Goal: Task Accomplishment & Management: Manage account settings

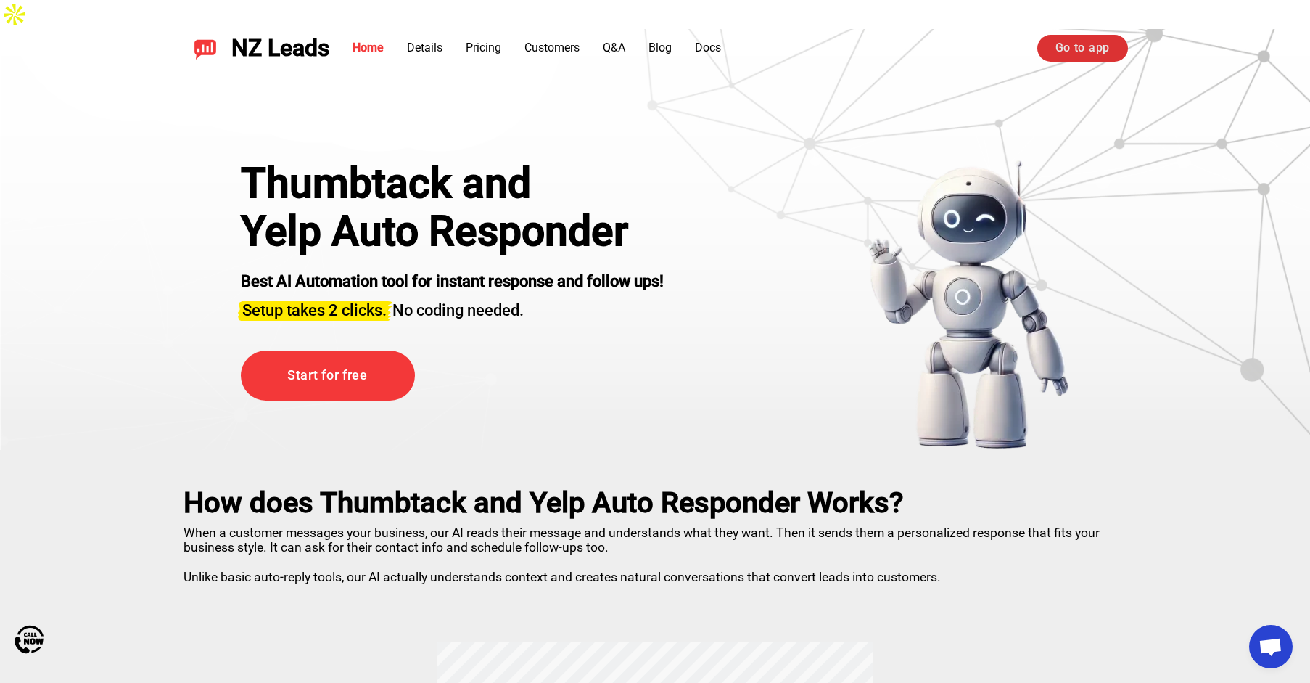
click at [1076, 42] on link "Go to app" at bounding box center [1083, 48] width 91 height 26
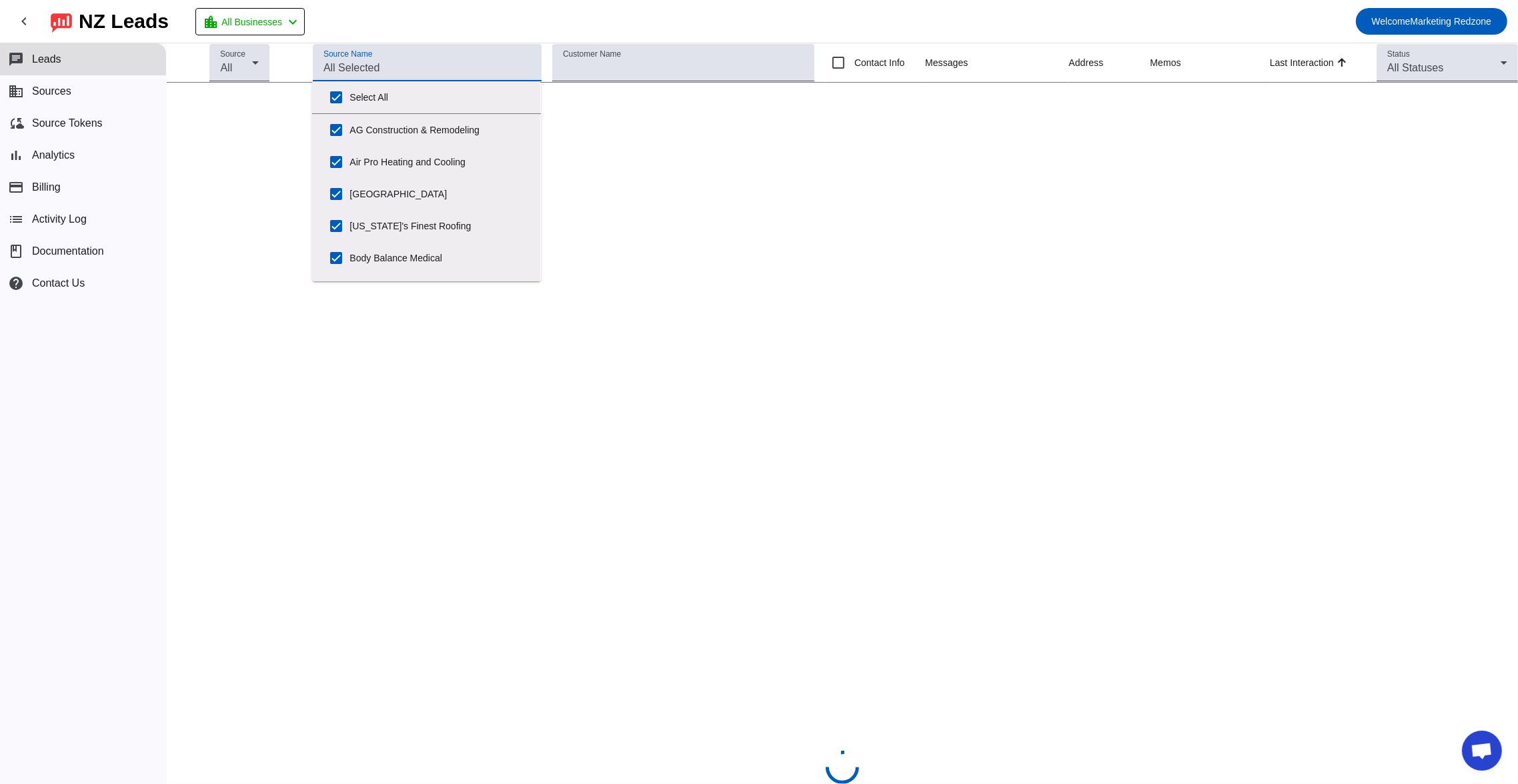
click at [414, 62] on input "Source Name" at bounding box center [428, 67] width 208 height 16
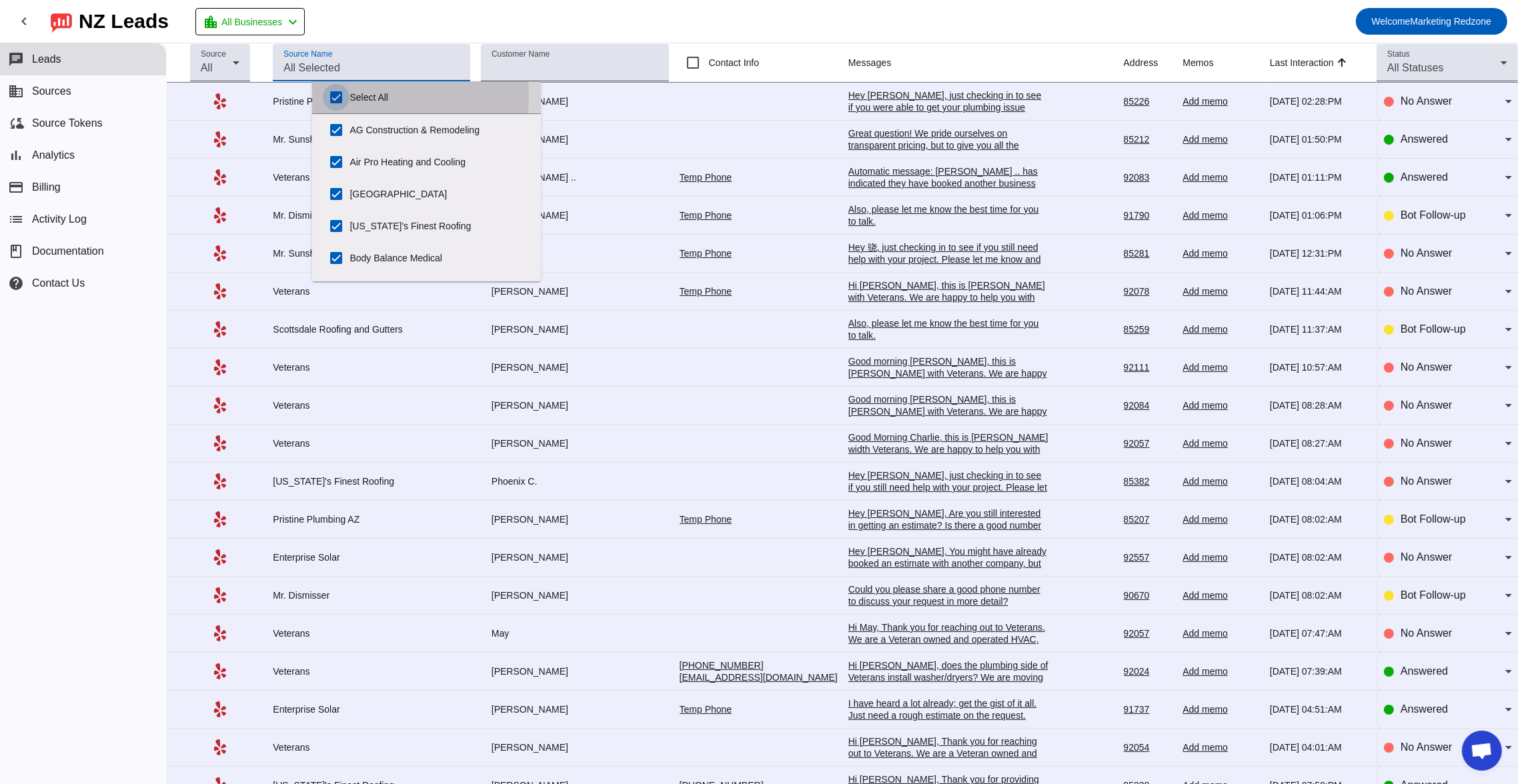
click at [333, 96] on input "Select All" at bounding box center [336, 97] width 27 height 27
checkbox input "false"
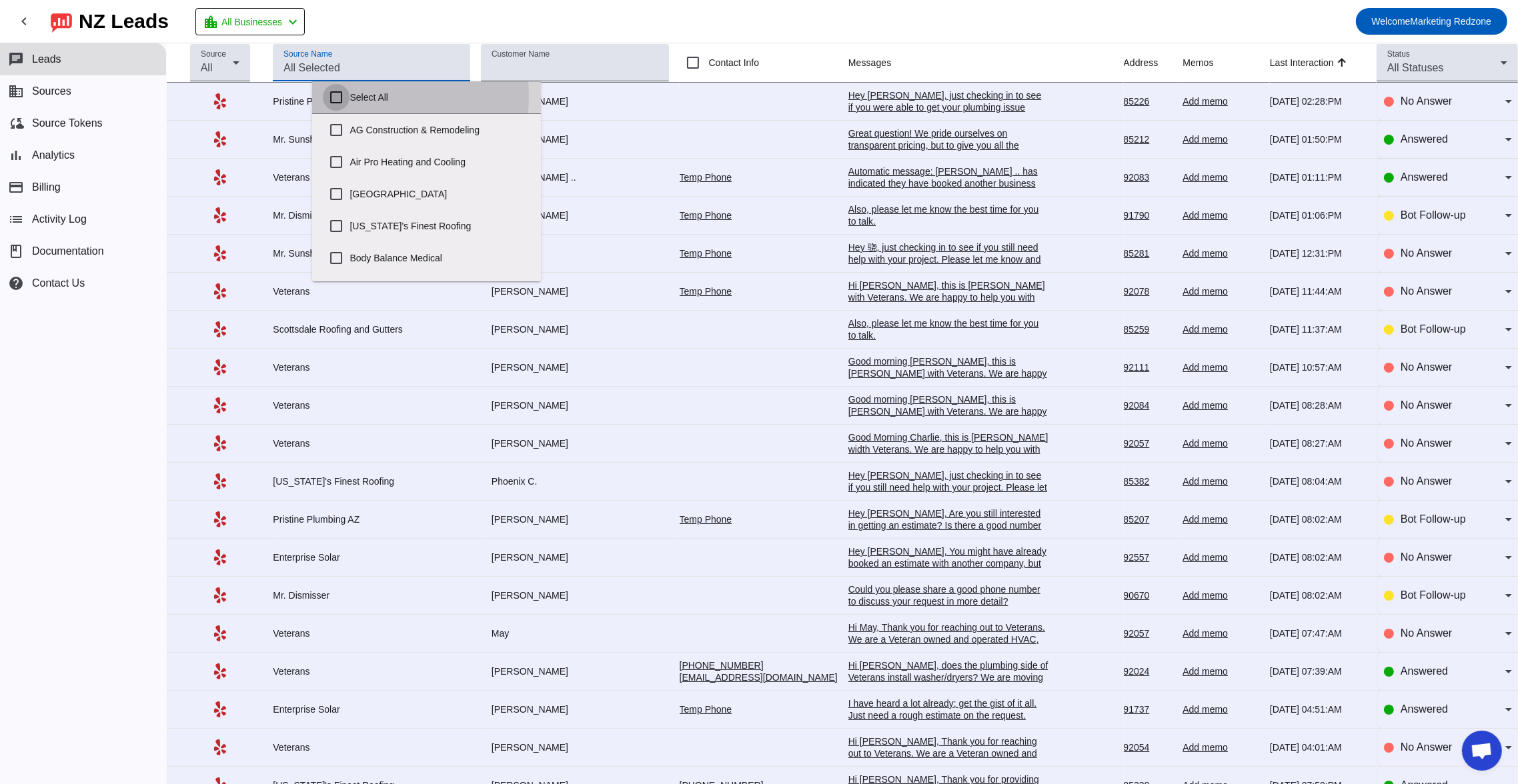
checkbox input "false"
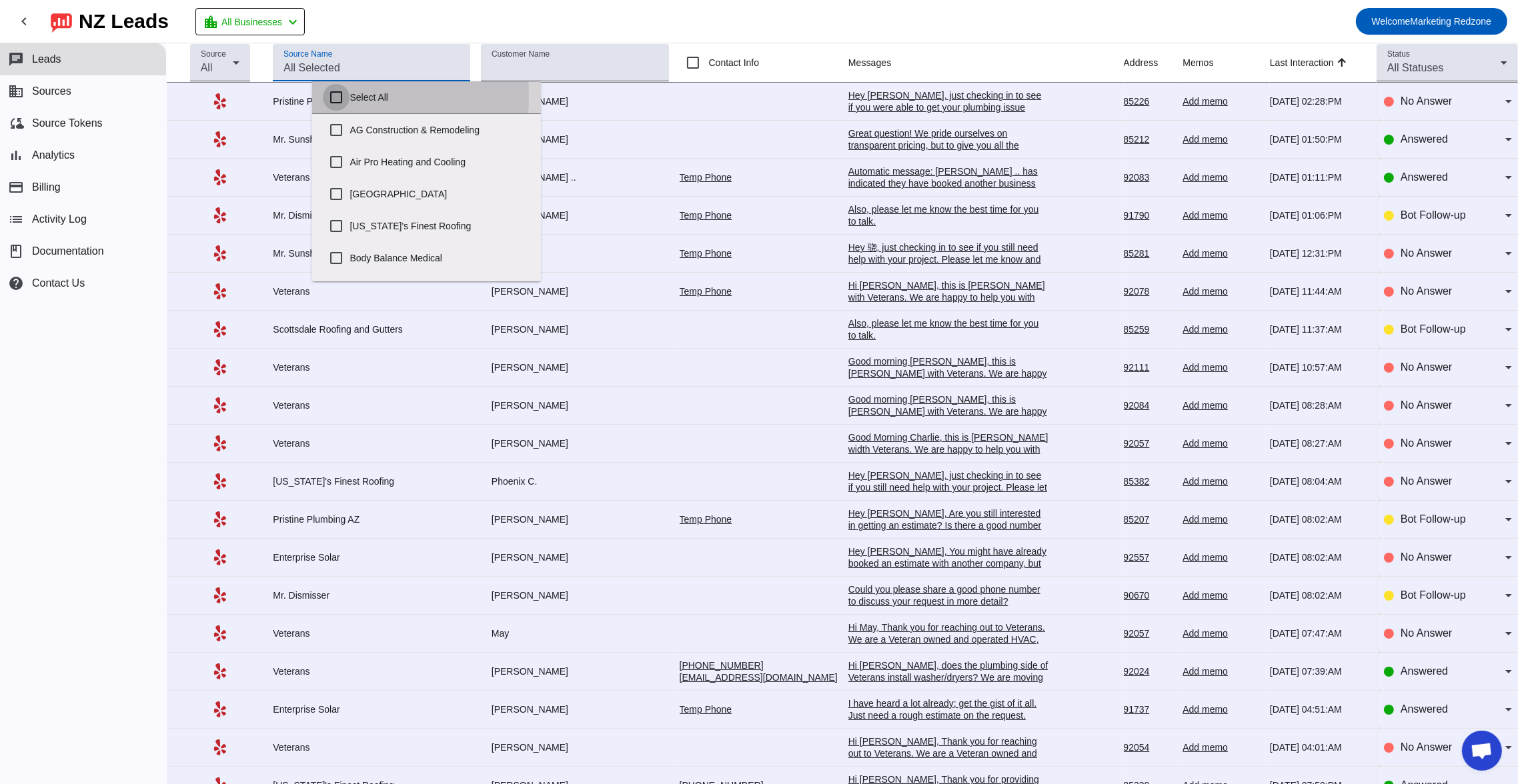
checkbox input "false"
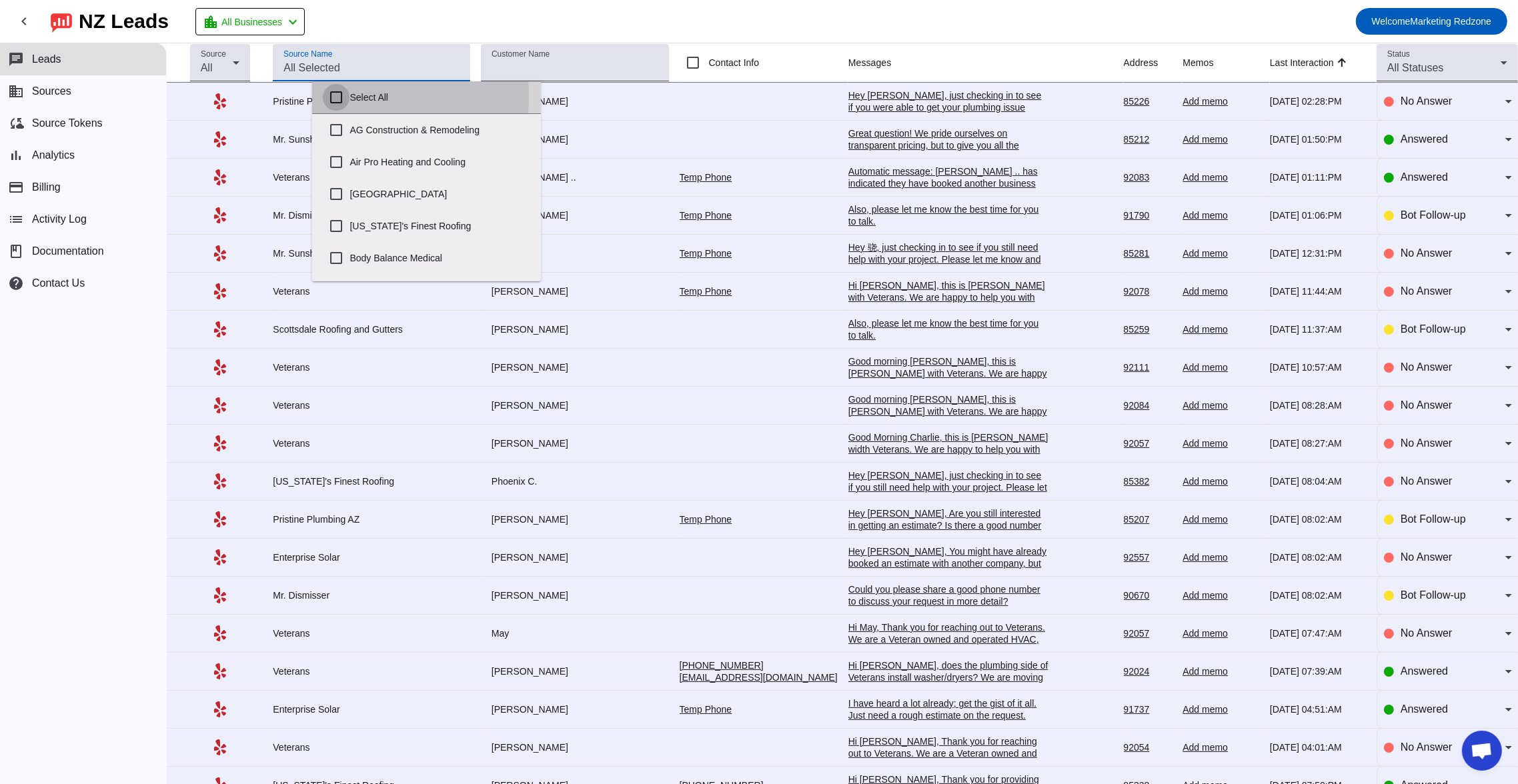
checkbox input "false"
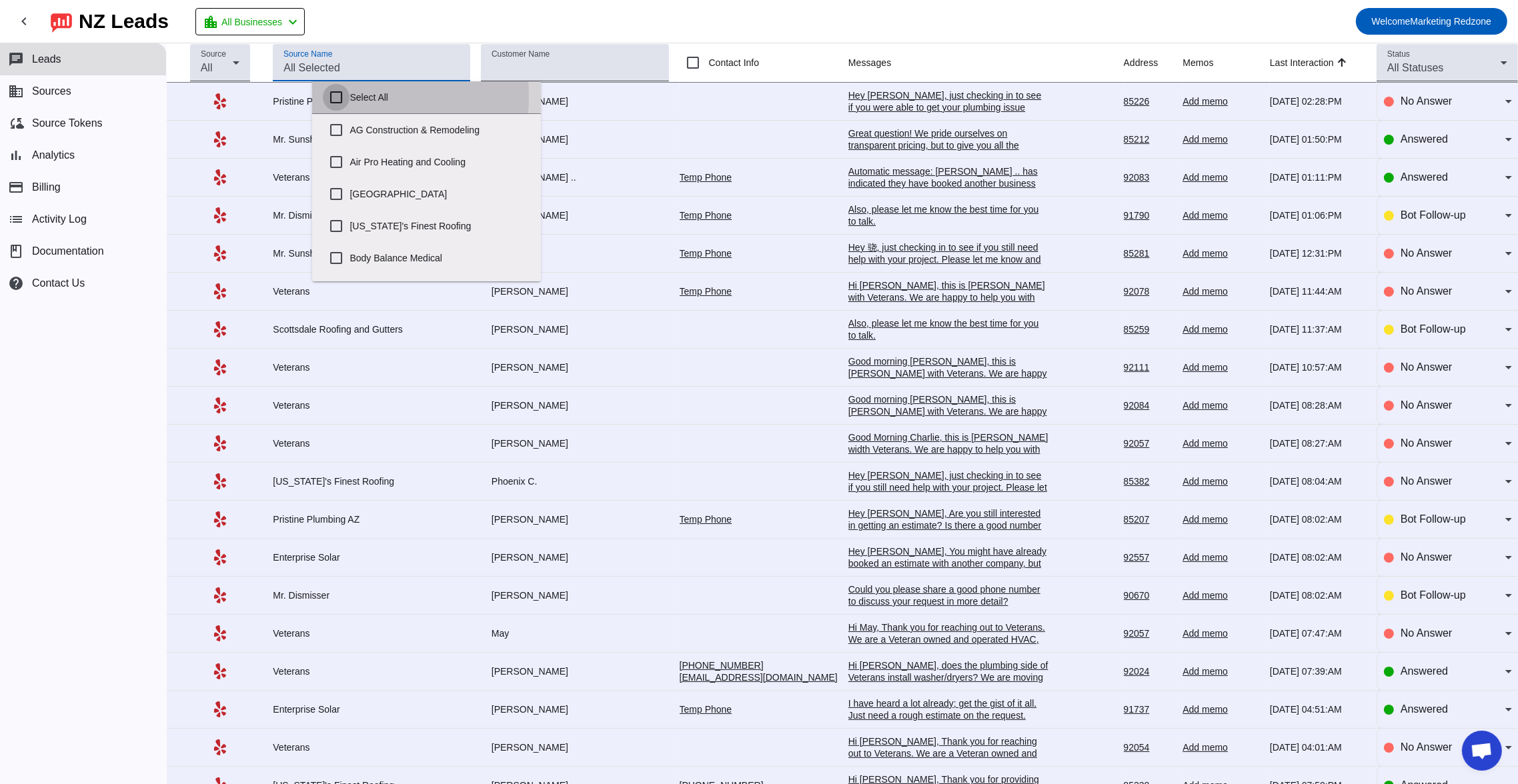
checkbox input "false"
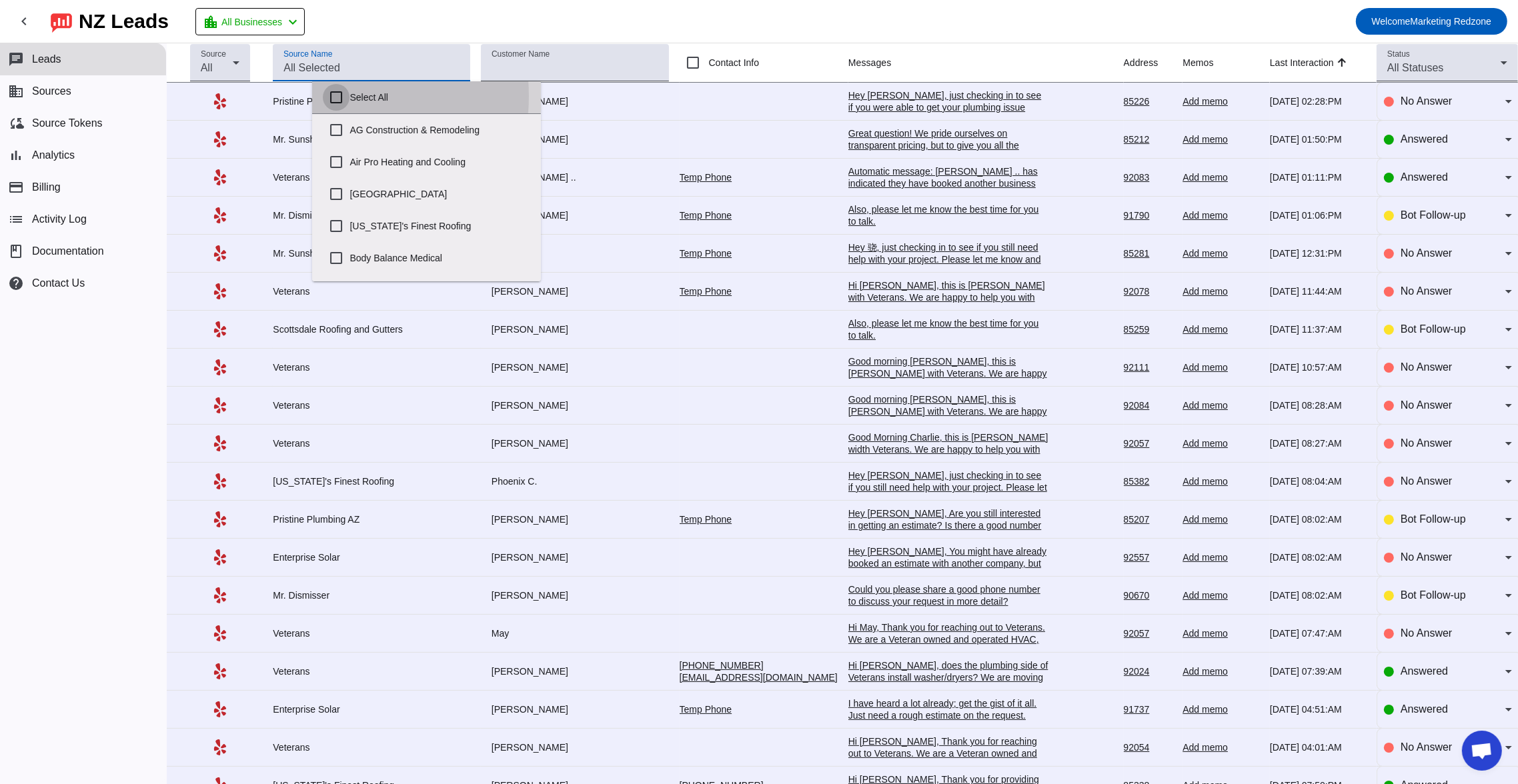
checkbox input "false"
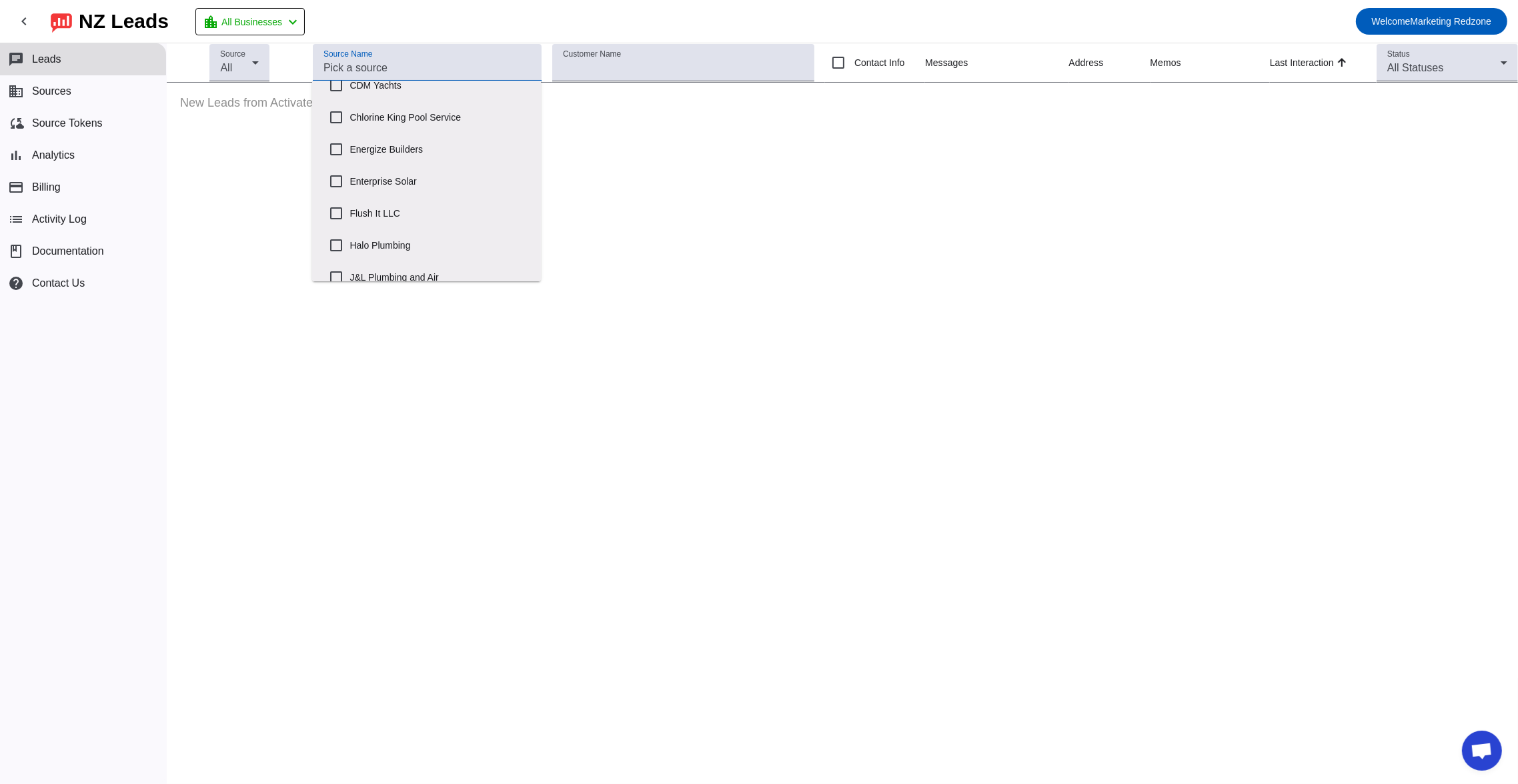
scroll to position [222, 0]
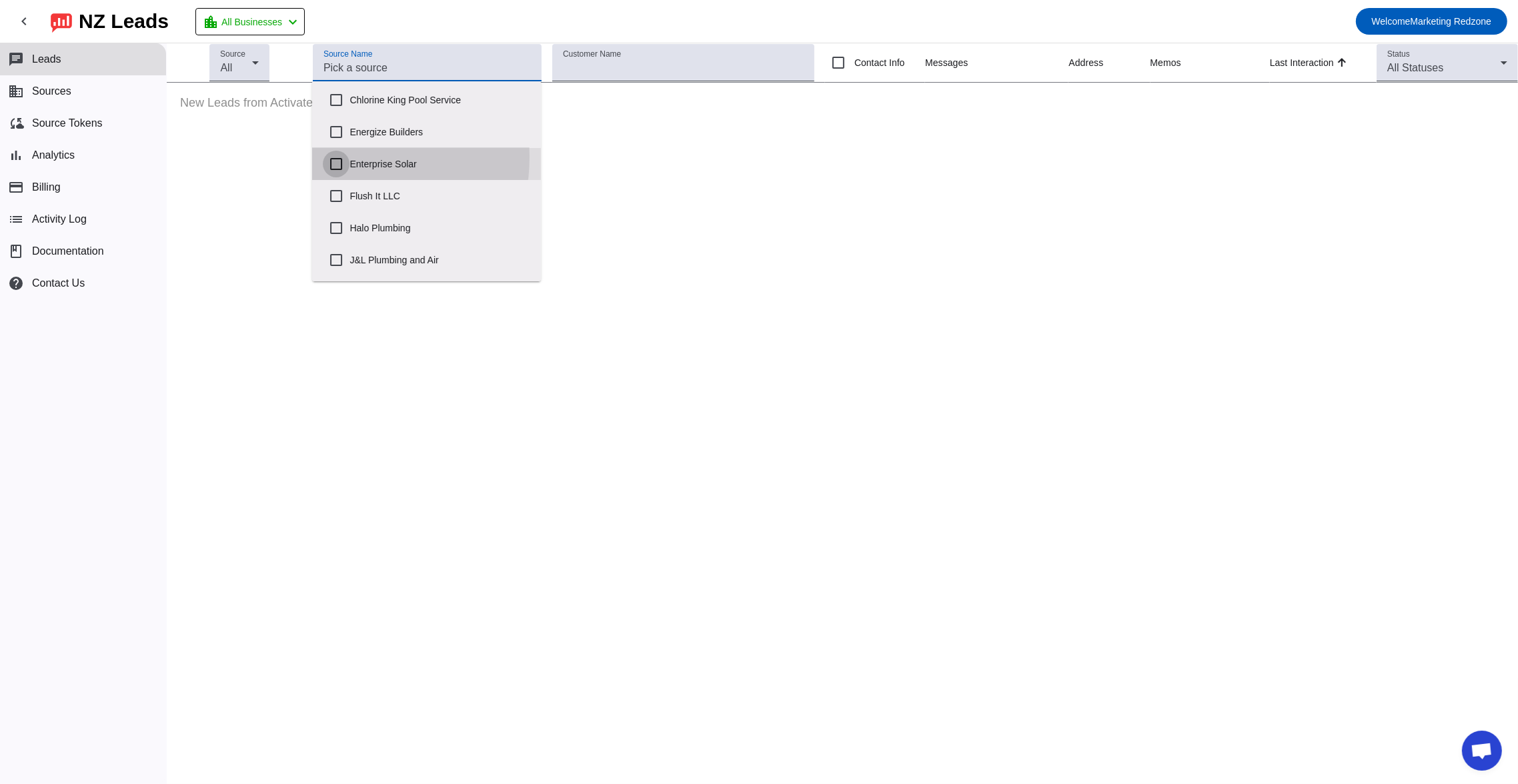
click at [336, 156] on input "Enterprise Solar" at bounding box center [336, 164] width 27 height 27
checkbox input "true"
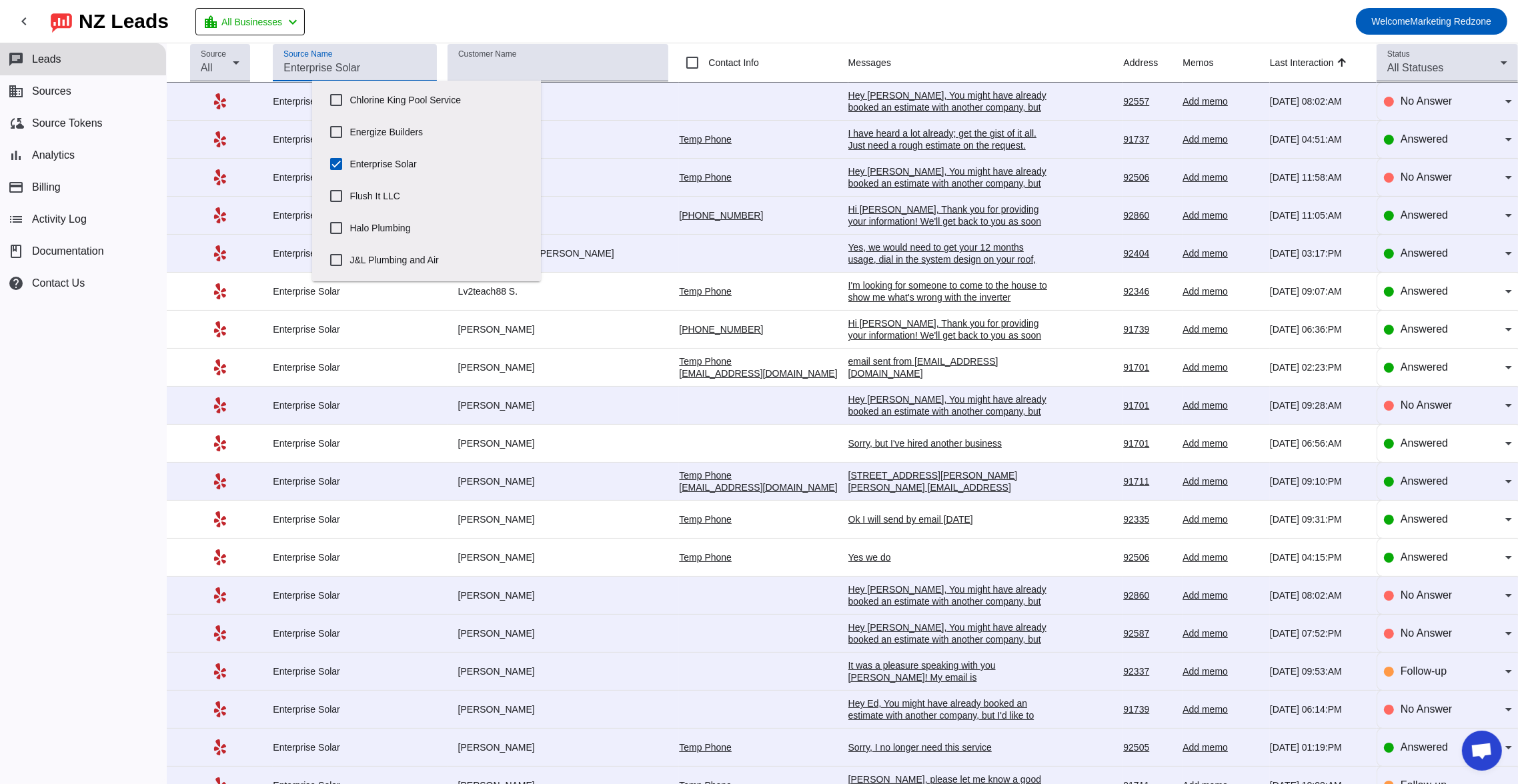
click at [754, 32] on mat-toolbar-row "chevron_left NZ Leads location_city All Businesses chevron_left Welcome Marketi…" at bounding box center [759, 21] width 1518 height 42
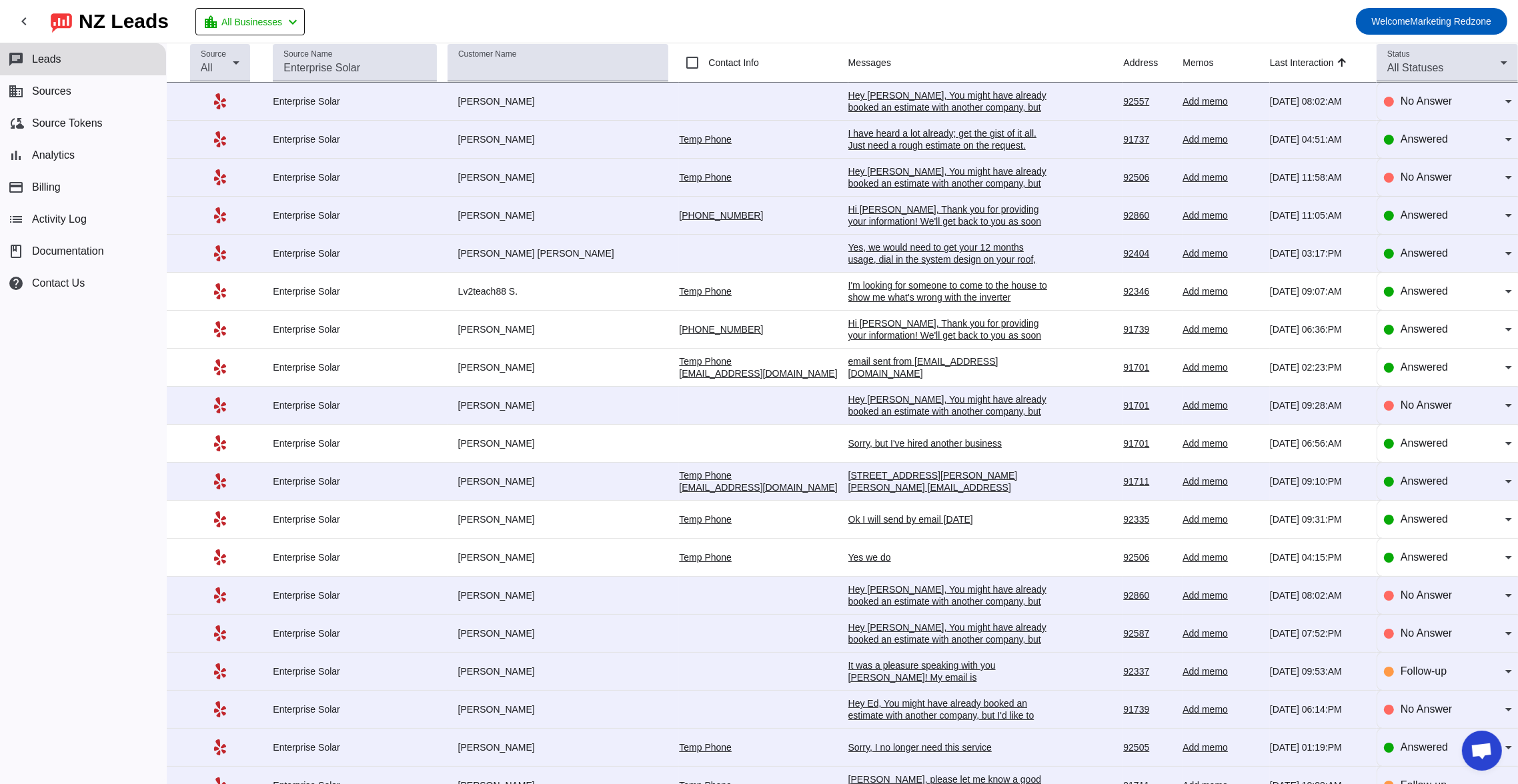
click at [860, 140] on div "I have heard a lot already; get the gist of it all. Just need a rough estimate …" at bounding box center [949, 145] width 200 height 36
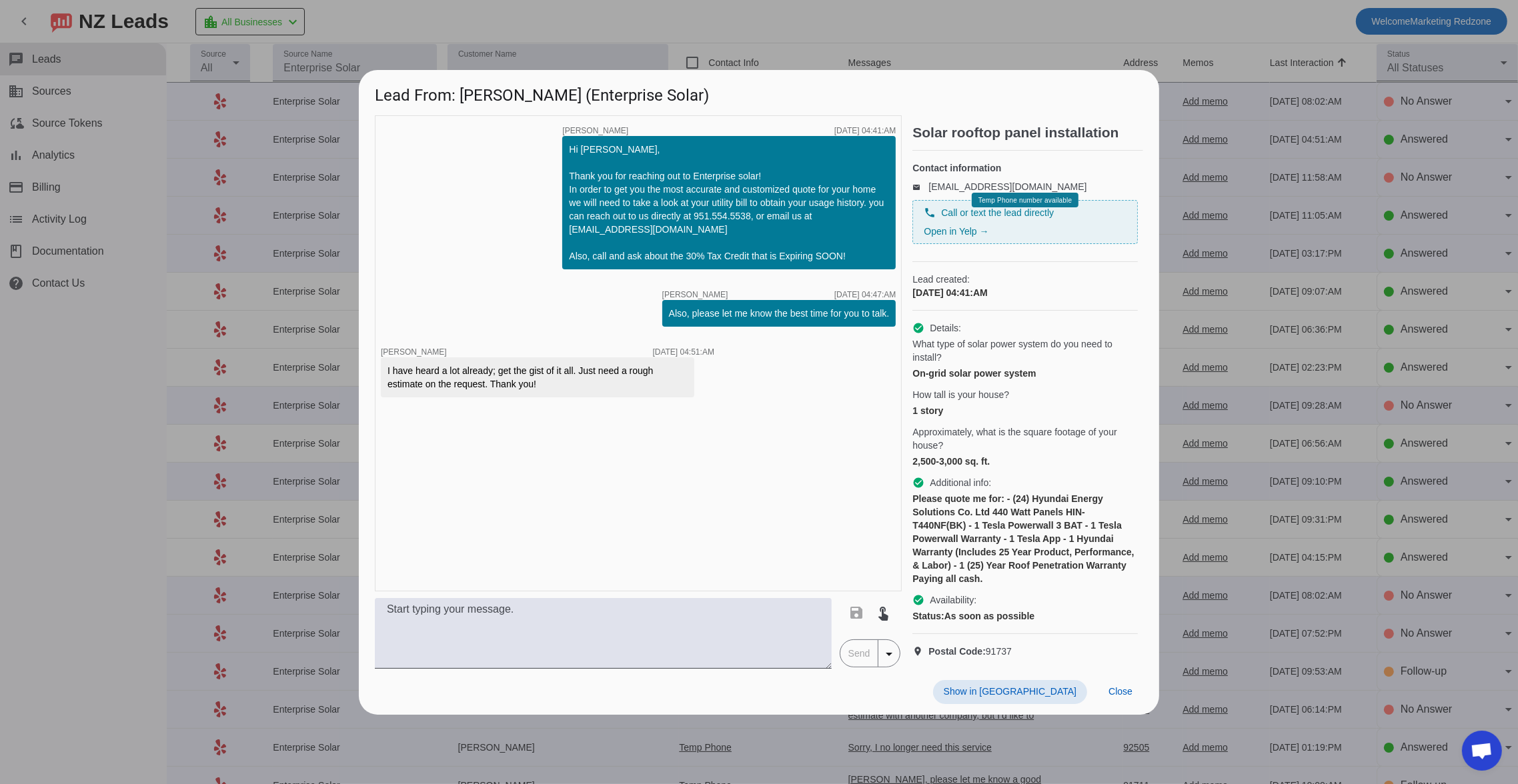
scroll to position [0, 0]
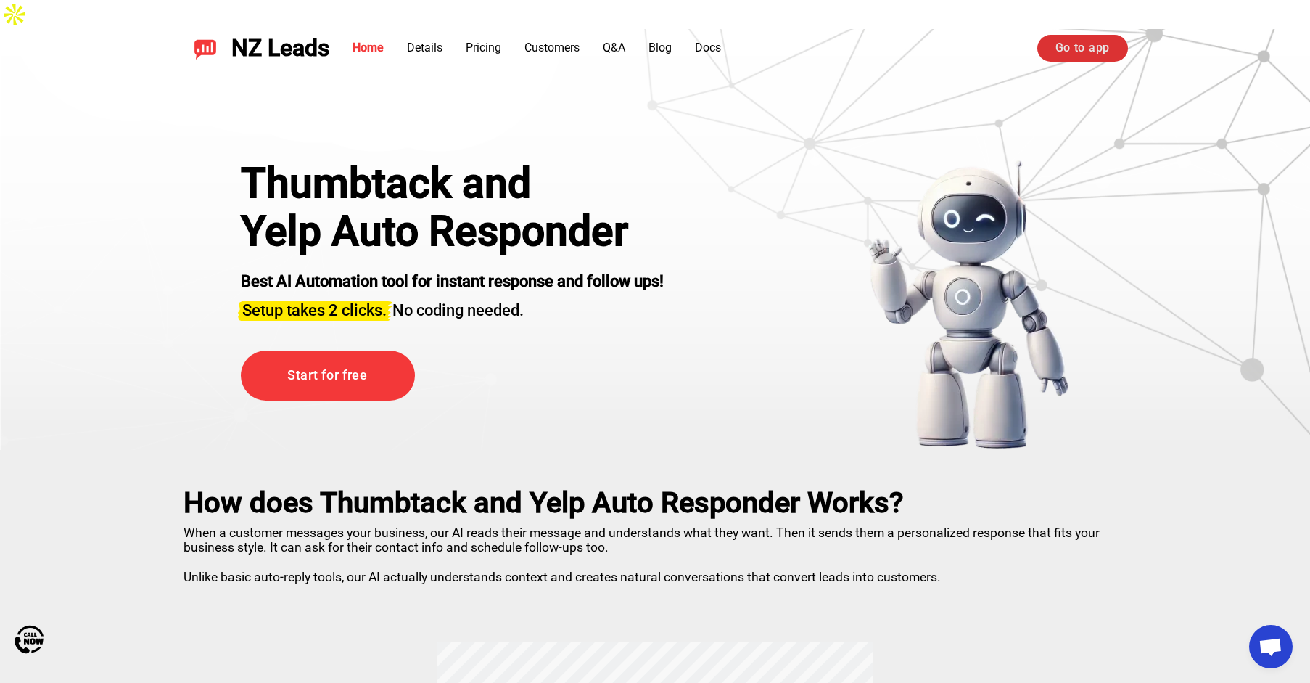
click at [1106, 43] on link "Go to app" at bounding box center [1083, 48] width 91 height 26
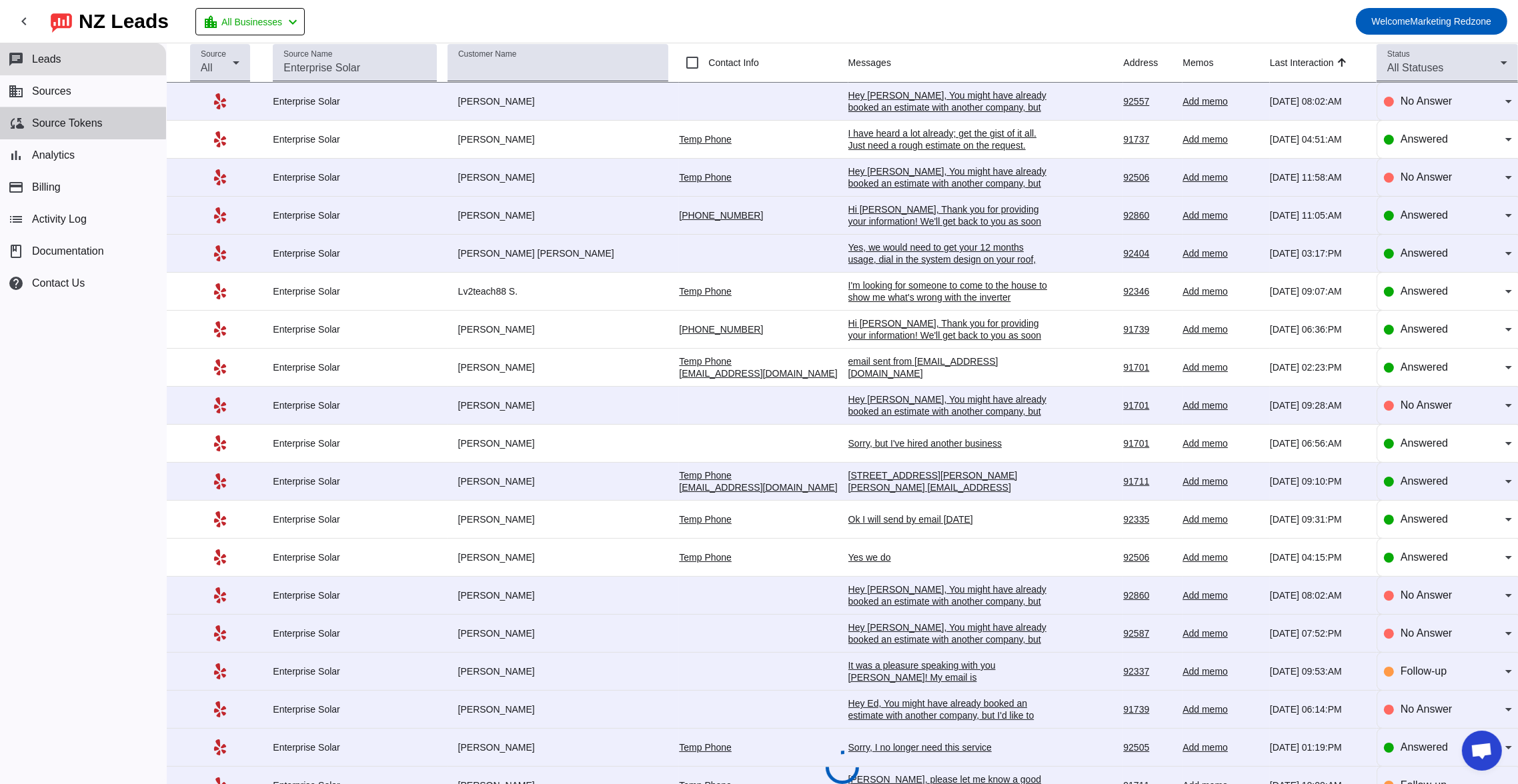
click at [77, 123] on span "Source Tokens" at bounding box center [67, 123] width 71 height 12
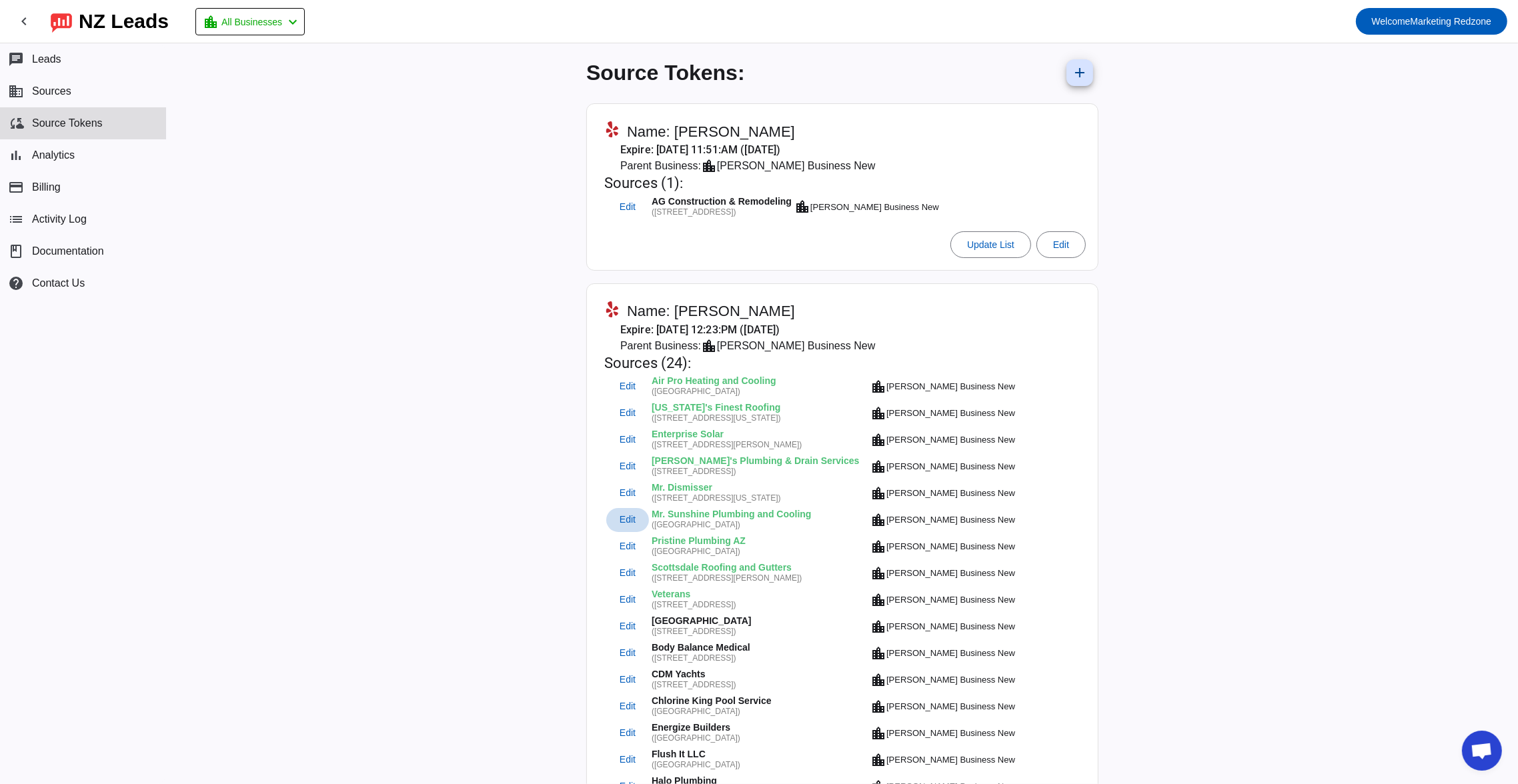
click at [620, 516] on span "Edit" at bounding box center [627, 519] width 16 height 8
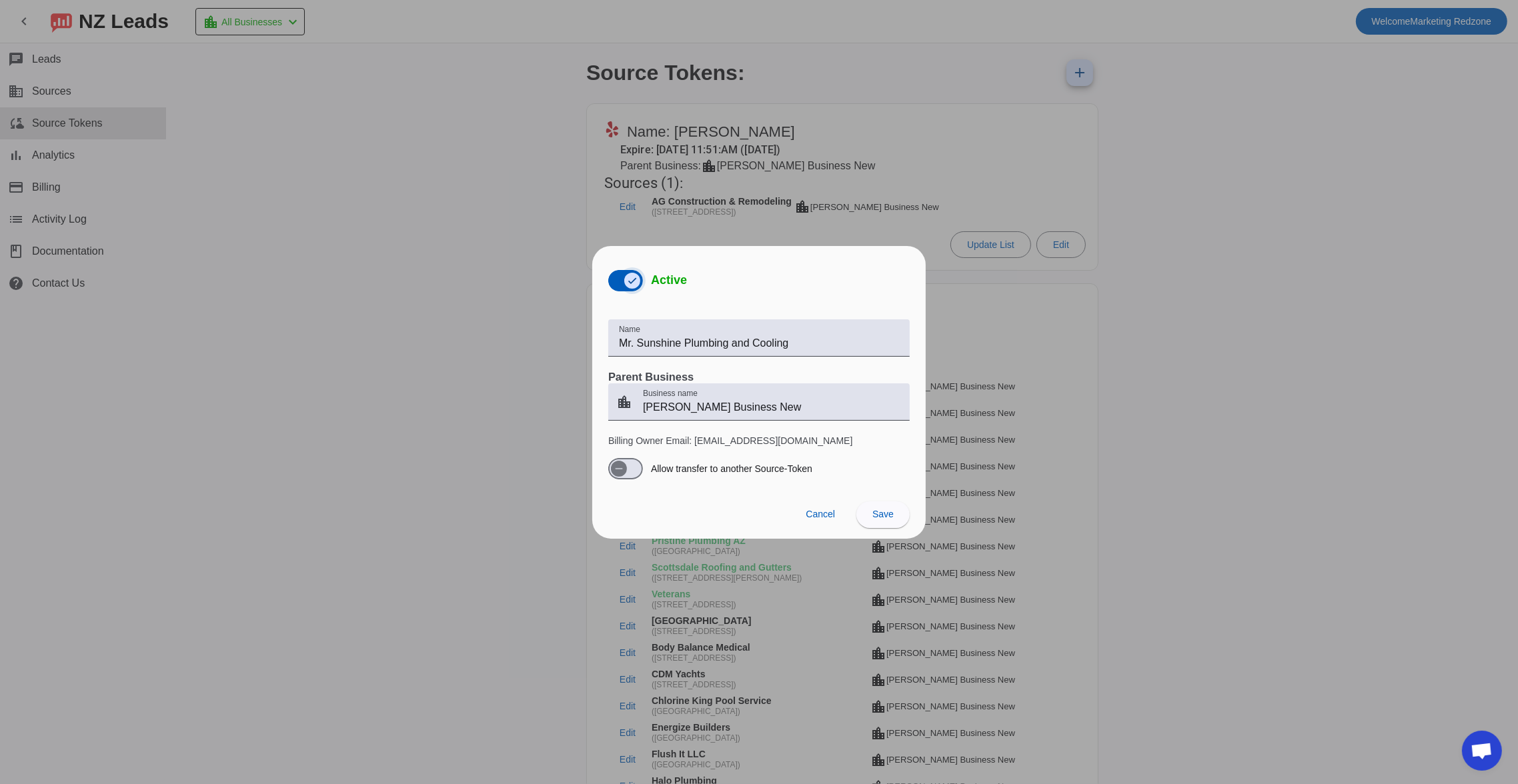
click at [619, 283] on span "button" at bounding box center [632, 280] width 27 height 27
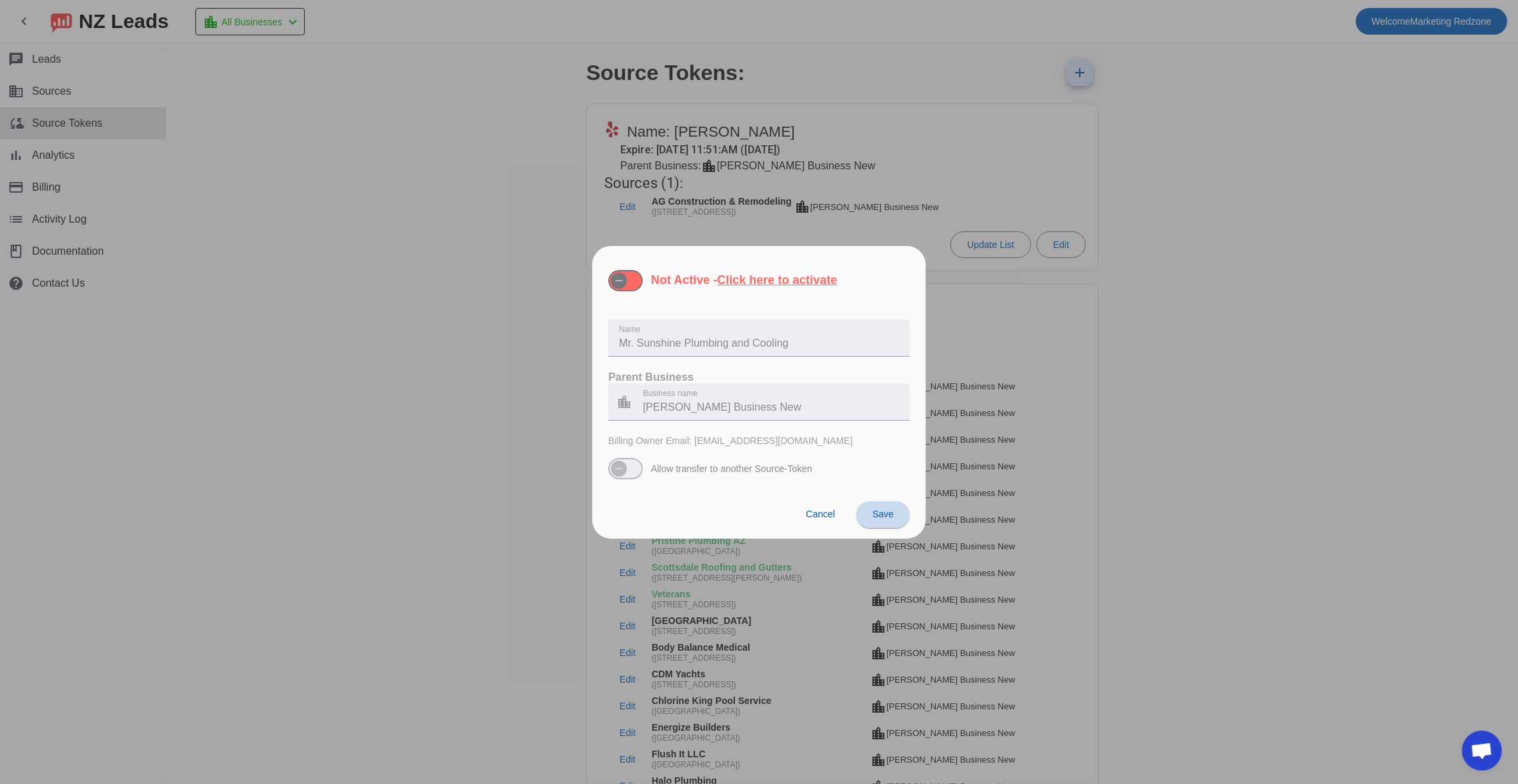
click at [885, 523] on span at bounding box center [884, 515] width 53 height 32
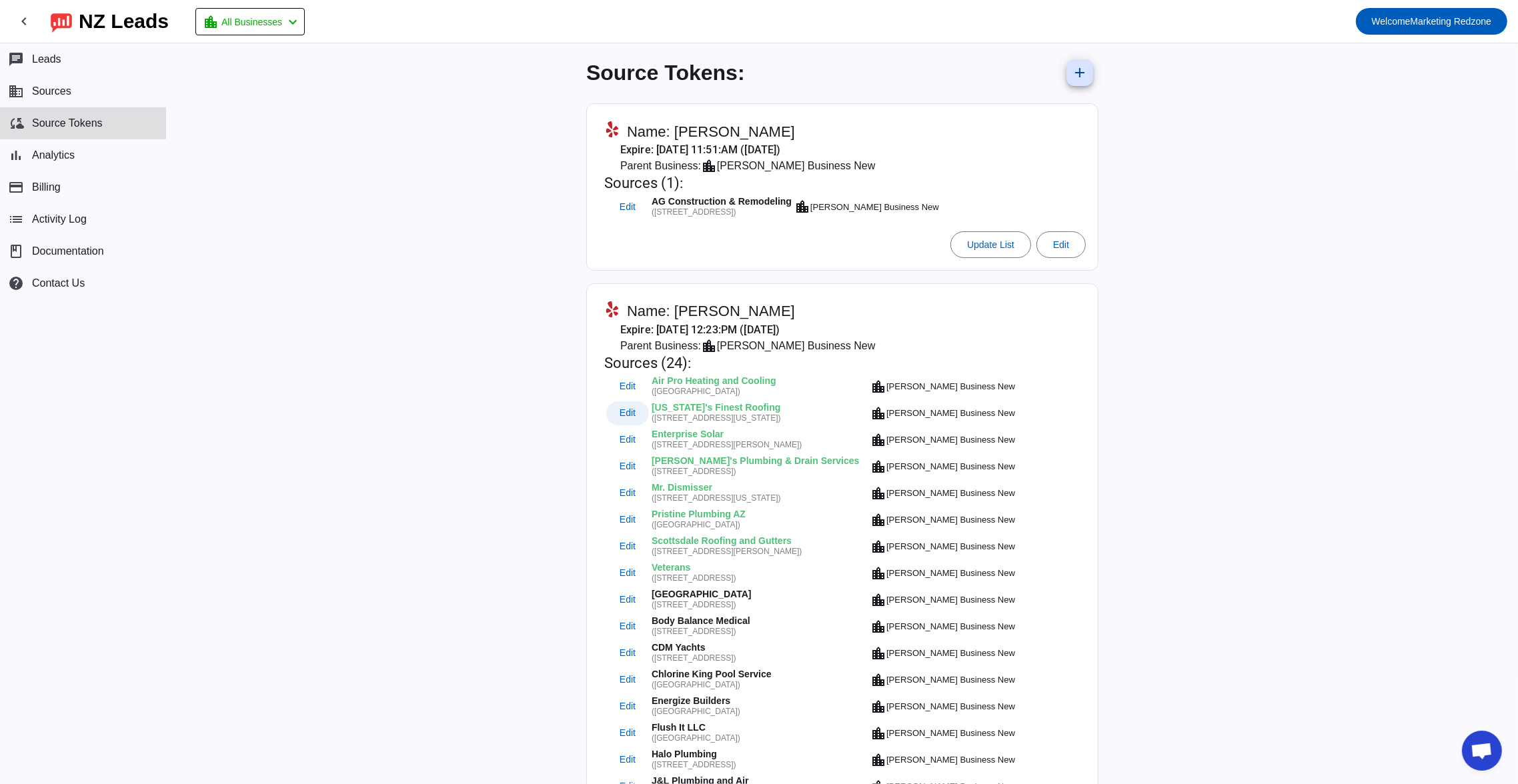
click at [620, 410] on span "Edit" at bounding box center [627, 413] width 16 height 8
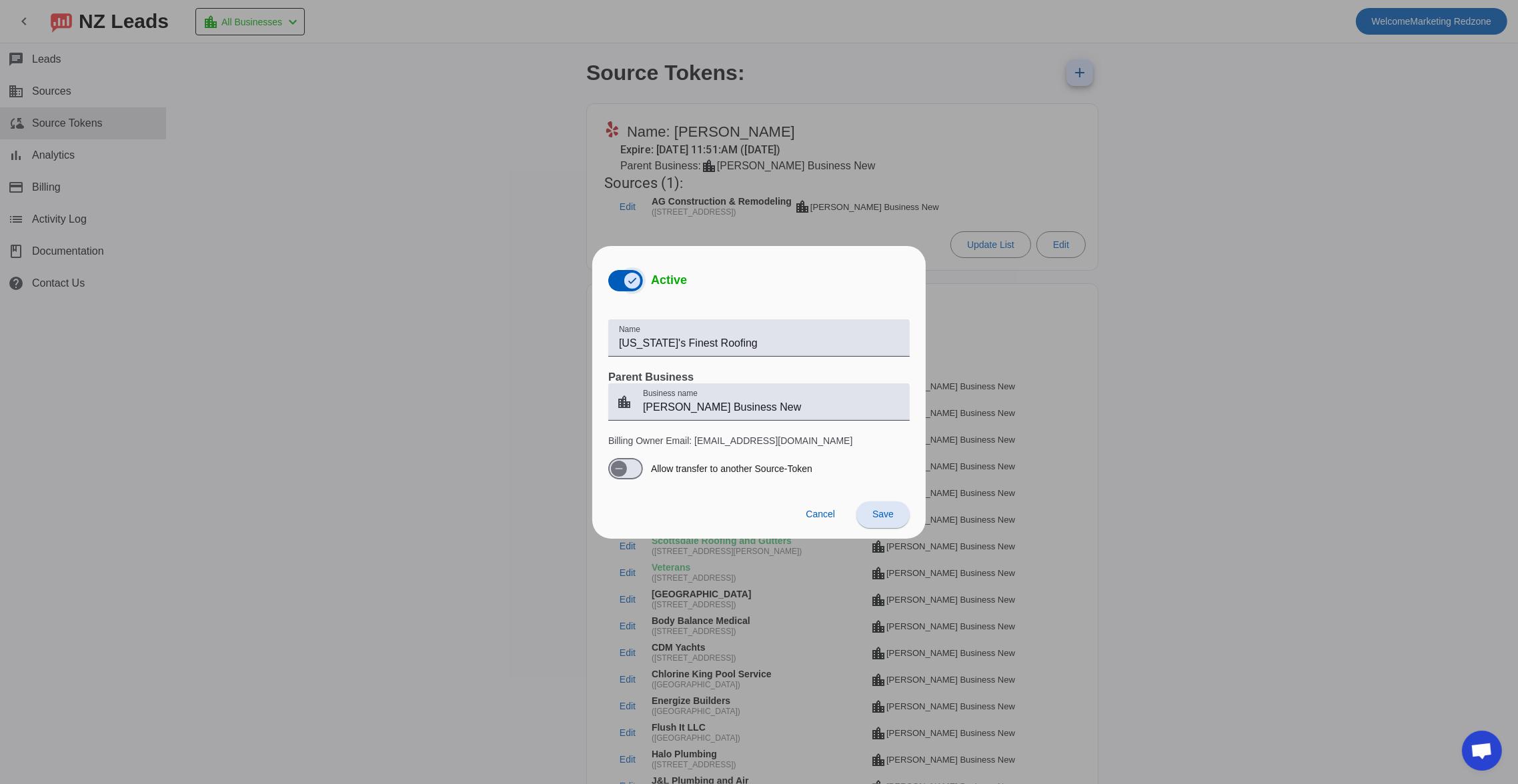
click at [621, 280] on span "button" at bounding box center [632, 280] width 27 height 27
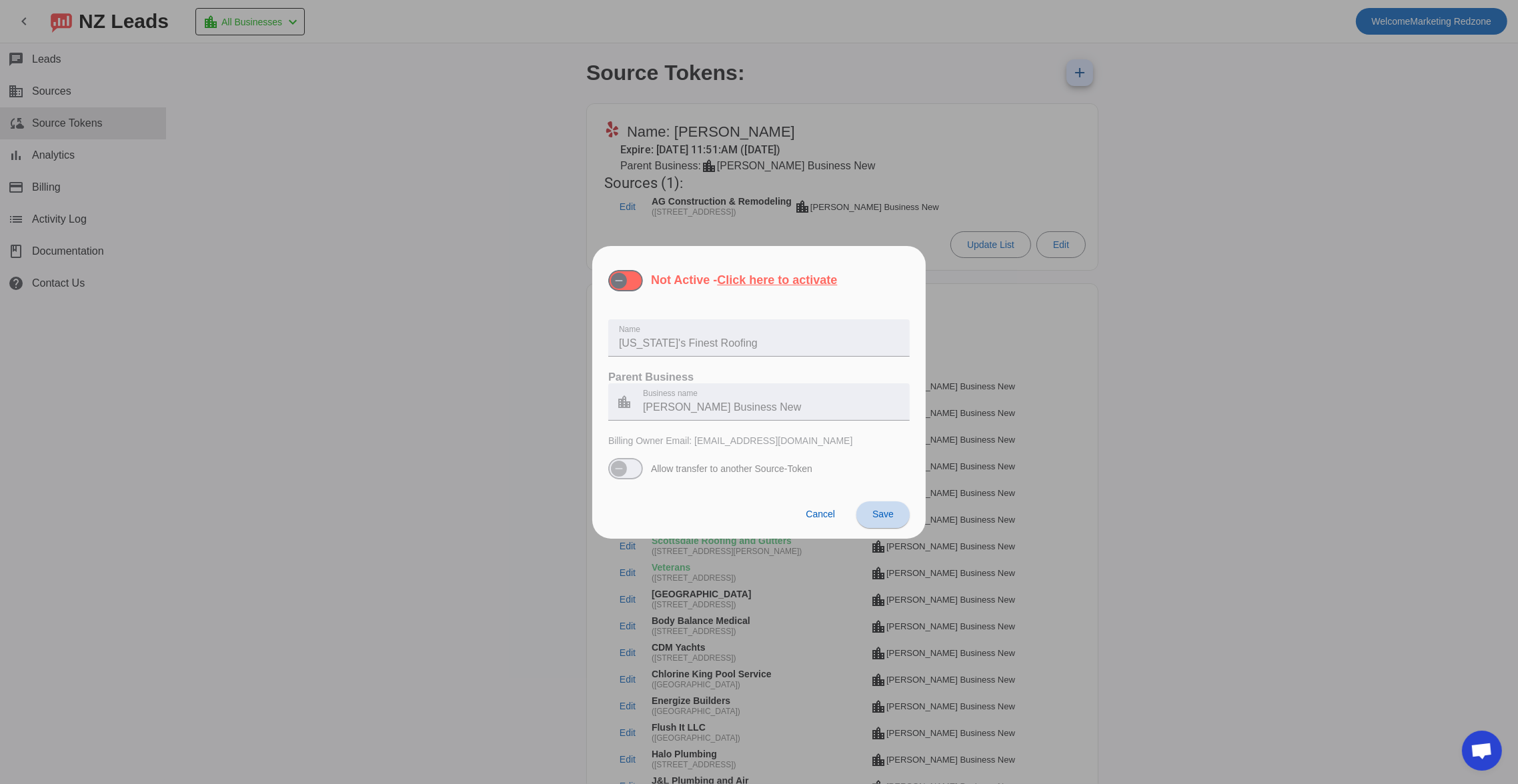
click at [867, 516] on span at bounding box center [884, 515] width 53 height 32
